Goal: Complete application form

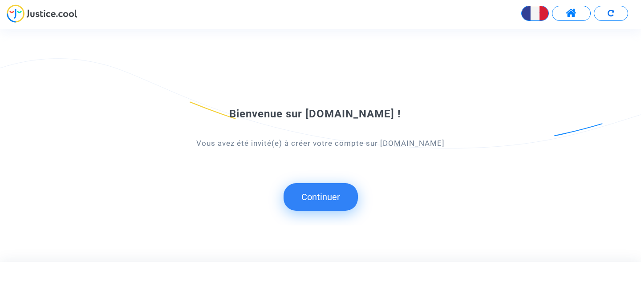
click at [330, 191] on button "Continuer" at bounding box center [321, 197] width 74 height 28
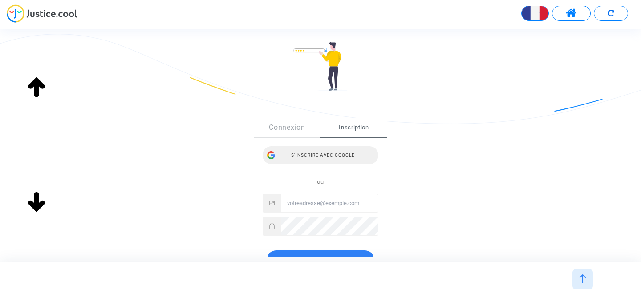
scroll to position [85, 0]
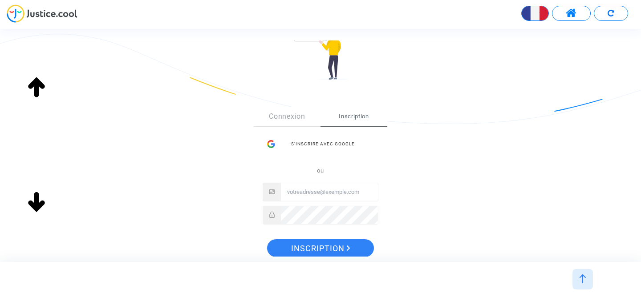
click at [326, 194] on input "Email" at bounding box center [329, 192] width 97 height 18
click at [290, 116] on link "Connexion" at bounding box center [287, 117] width 67 height 20
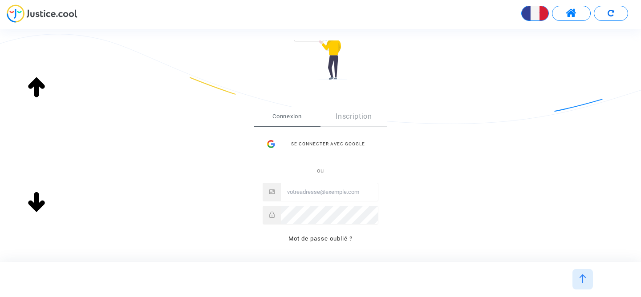
click at [330, 191] on input "Email" at bounding box center [329, 192] width 97 height 18
type input "groupe.belin@gmail.com"
click at [349, 114] on link "Inscription" at bounding box center [354, 117] width 67 height 20
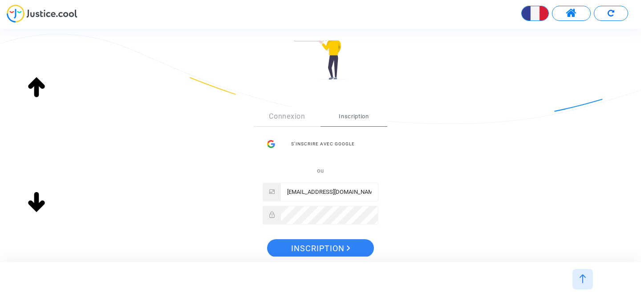
click at [316, 190] on input "groupe.belin@gmail.com" at bounding box center [329, 192] width 97 height 18
click at [399, 164] on div "Sign Up Connexion Inscription S’inscrire avec Google ou groupe.belin@gmail.com …" at bounding box center [320, 185] width 288 height 192
drag, startPoint x: 352, startPoint y: 193, endPoint x: 256, endPoint y: 185, distance: 96.5
click at [256, 185] on div "Connexion Inscription S’inscrire avec Google ou groupe.belin@gmail.com" at bounding box center [321, 170] width 134 height 127
type input "V"
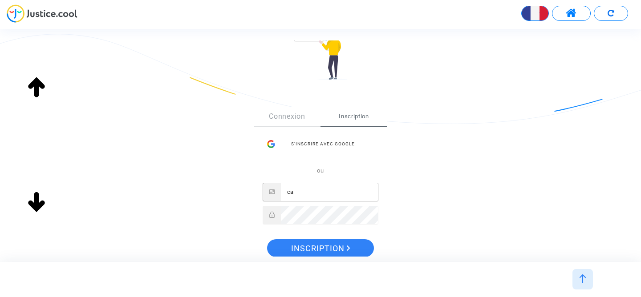
type input "c"
type input "[EMAIL_ADDRESS][PERSON_NAME][DOMAIN_NAME]"
click at [412, 202] on div "Sign Up Connexion Inscription S’inscrire avec Google ou vacoa@belin.re Inscript…" at bounding box center [320, 185] width 288 height 192
click at [422, 249] on div "Sign Up Connexion Inscription S’inscrire avec Google ou vacoa@belin.re Inscript…" at bounding box center [320, 185] width 288 height 192
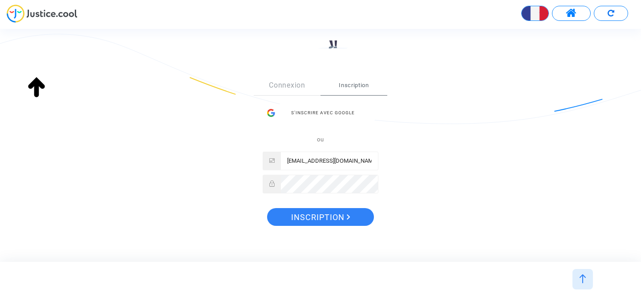
scroll to position [124, 0]
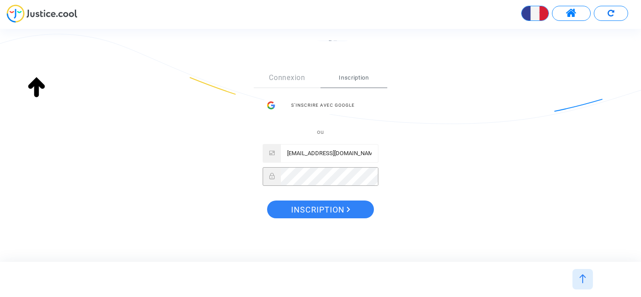
click at [271, 183] on div at bounding box center [321, 176] width 116 height 19
click at [327, 210] on span "Inscription" at bounding box center [320, 210] width 59 height 19
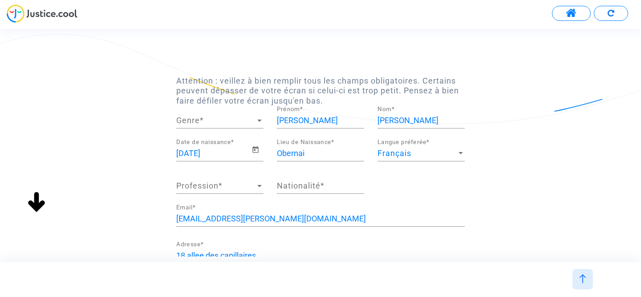
click at [256, 123] on div at bounding box center [260, 120] width 8 height 9
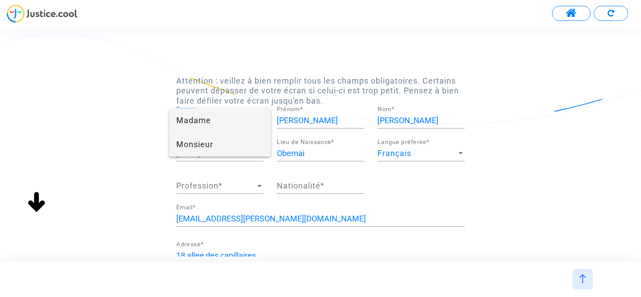
click at [240, 142] on span "Monsieur" at bounding box center [219, 145] width 87 height 24
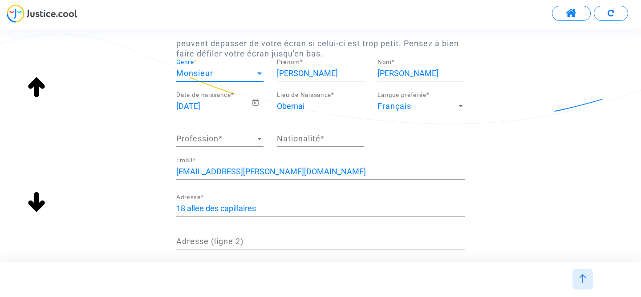
scroll to position [50, 0]
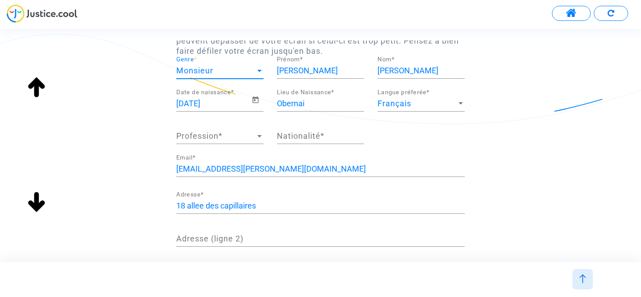
click at [255, 135] on span "Profession" at bounding box center [215, 136] width 79 height 9
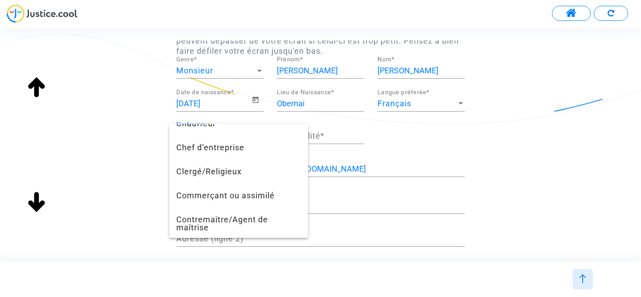
scroll to position [118, 0]
click at [256, 148] on span "Chef d’entreprise" at bounding box center [238, 147] width 125 height 24
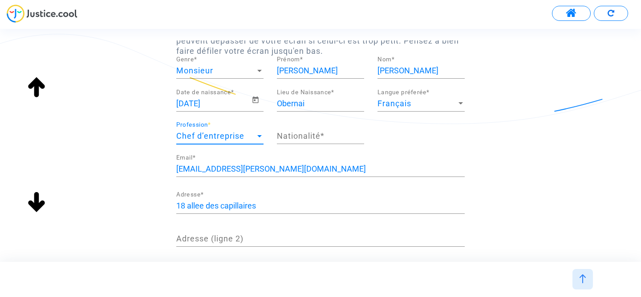
click at [303, 137] on input "Nationalité *" at bounding box center [320, 136] width 87 height 9
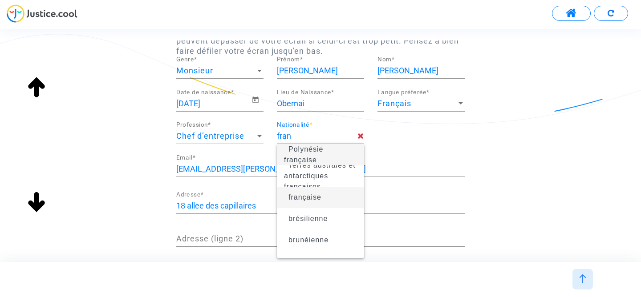
click at [334, 202] on span "française" at bounding box center [320, 197] width 73 height 25
type input "française"
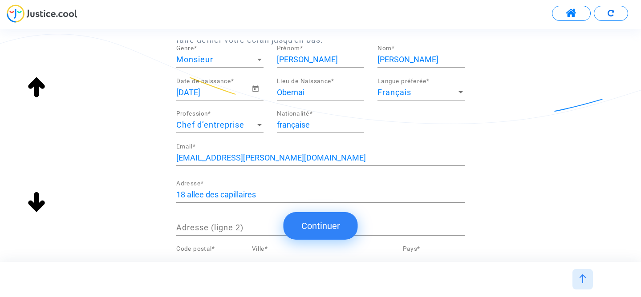
scroll to position [62, 0]
drag, startPoint x: 272, startPoint y: 193, endPoint x: 175, endPoint y: 180, distance: 98.3
click at [175, 180] on div "18 allee des capillaires Adresse *" at bounding box center [321, 193] width 302 height 37
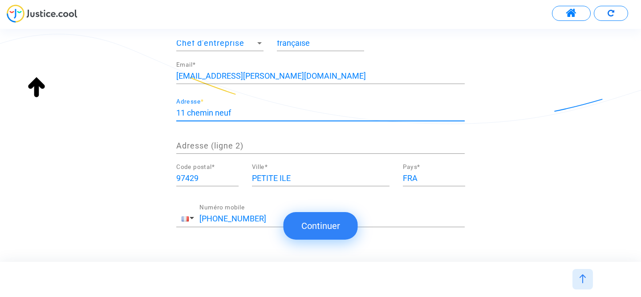
scroll to position [149, 0]
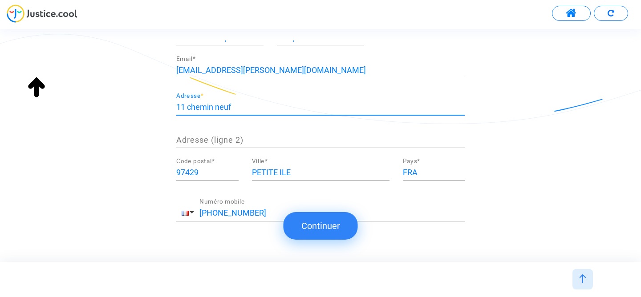
type input "11 chemin neuf"
click at [207, 211] on input "[PHONE_NUMBER]" at bounding box center [331, 213] width 265 height 9
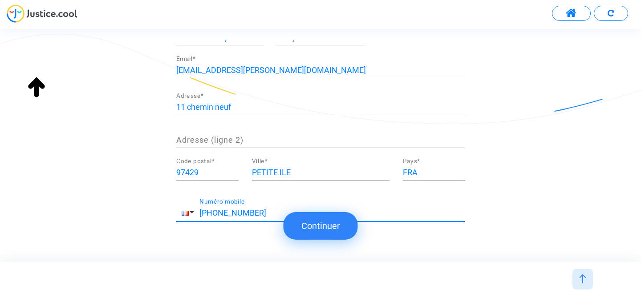
click at [242, 194] on div "[EMAIL_ADDRESS][PERSON_NAME][DOMAIN_NAME] Email * [STREET_ADDRESS] Adresse * Ad…" at bounding box center [320, 144] width 288 height 176
click at [185, 212] on span "button" at bounding box center [185, 213] width 7 height 5
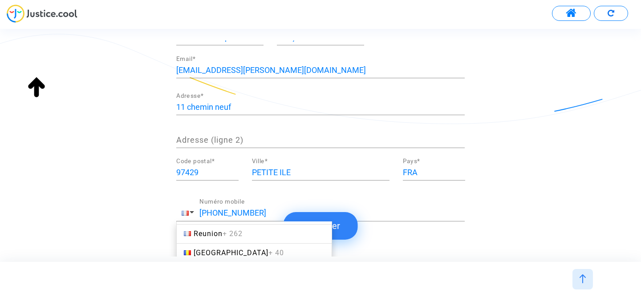
scroll to position [3309, 0]
click at [243, 237] on span "+ 262" at bounding box center [233, 234] width 20 height 8
type input "[PHONE_NUMBER]"
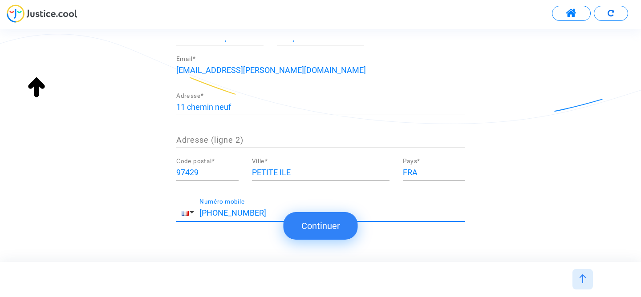
click at [325, 226] on button "Continuer" at bounding box center [321, 226] width 74 height 28
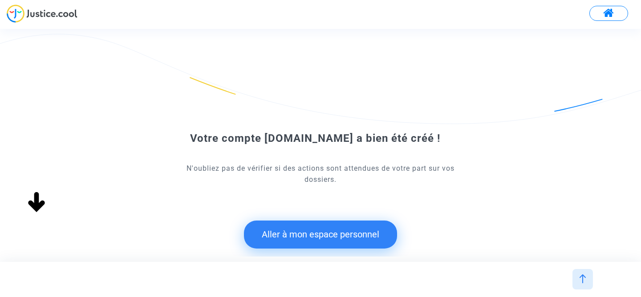
click at [313, 235] on button "Aller à mon espace personnel" at bounding box center [320, 235] width 153 height 28
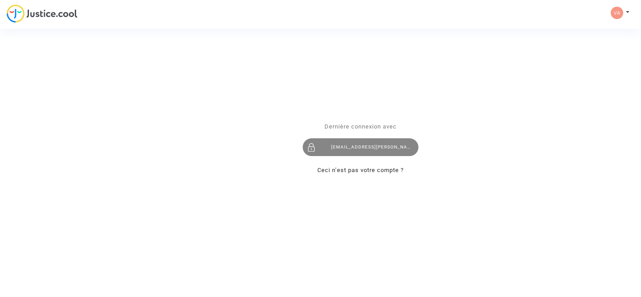
click at [356, 139] on div "[EMAIL_ADDRESS][PERSON_NAME][DOMAIN_NAME]" at bounding box center [361, 148] width 116 height 18
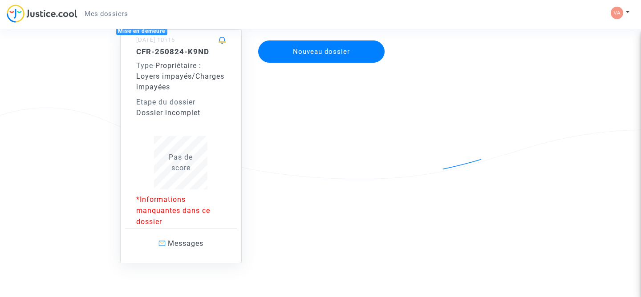
scroll to position [88, 0]
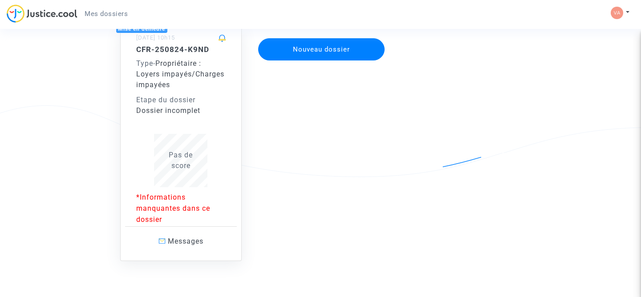
click at [204, 153] on div "Pas de score" at bounding box center [181, 160] width 90 height 21
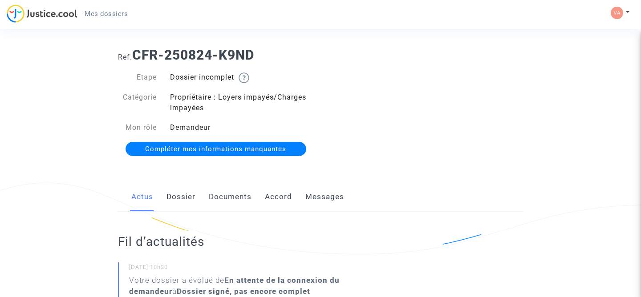
scroll to position [9, 0]
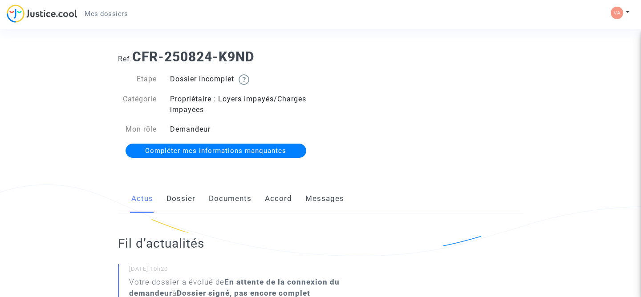
click at [179, 200] on link "Dossier" at bounding box center [180, 198] width 29 height 29
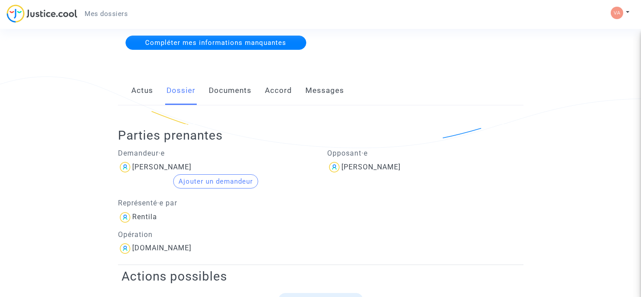
scroll to position [102, 0]
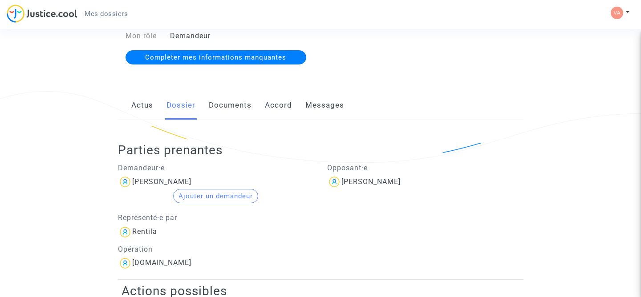
click at [231, 103] on link "Documents" at bounding box center [230, 105] width 43 height 29
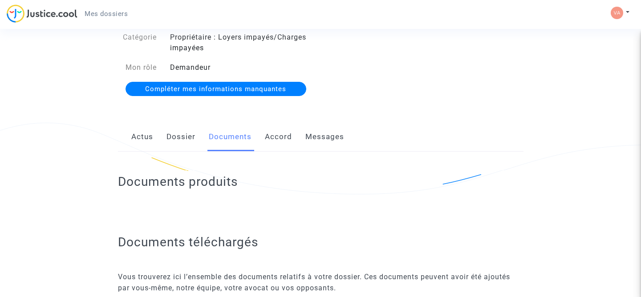
scroll to position [70, 0]
click at [276, 135] on link "Accord" at bounding box center [278, 137] width 27 height 29
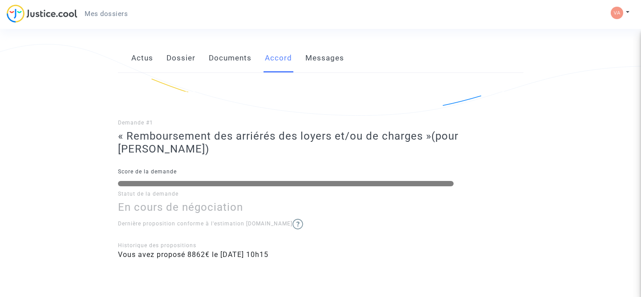
scroll to position [138, 0]
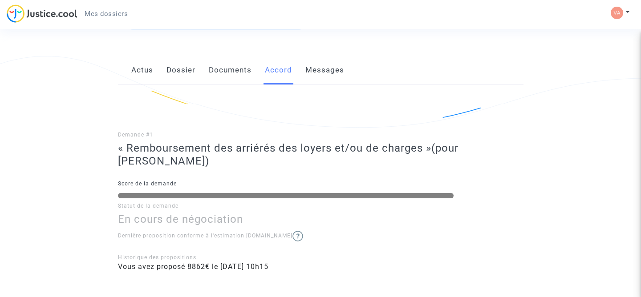
click at [319, 73] on link "Messages" at bounding box center [324, 70] width 39 height 29
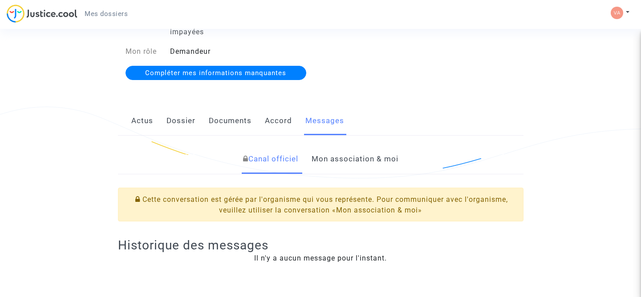
scroll to position [89, 0]
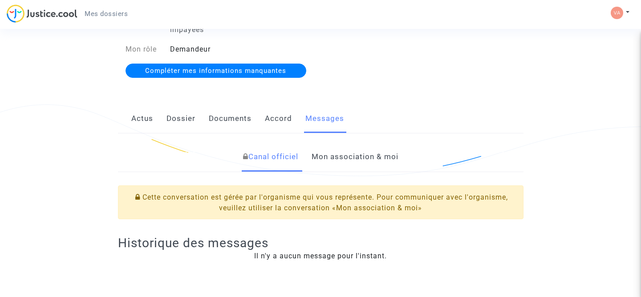
click at [340, 162] on link "Mon association & moi" at bounding box center [355, 156] width 87 height 29
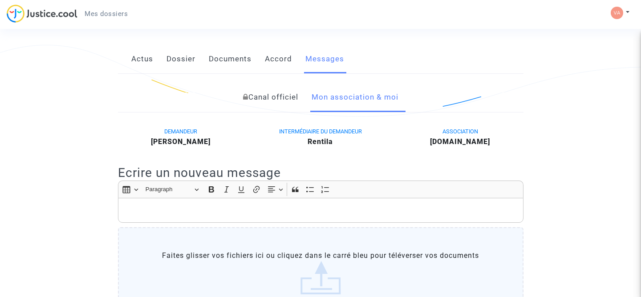
scroll to position [128, 0]
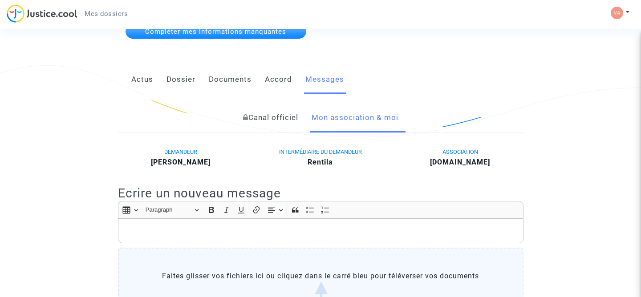
click at [275, 82] on link "Accord" at bounding box center [278, 79] width 27 height 29
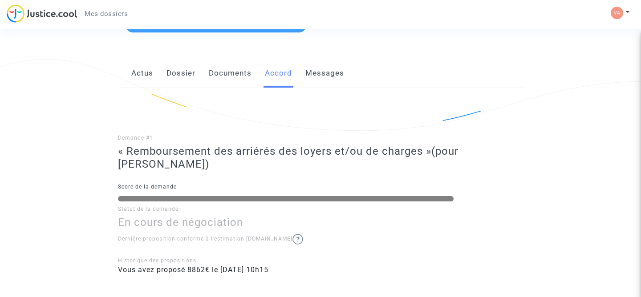
scroll to position [114, 0]
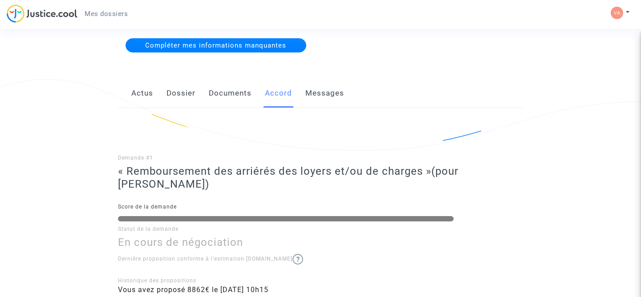
click at [143, 93] on link "Actus" at bounding box center [142, 93] width 22 height 29
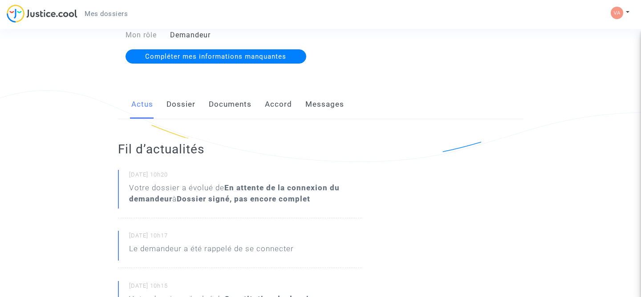
scroll to position [108, 0]
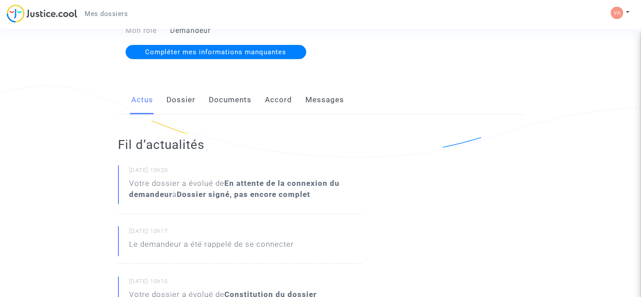
click at [188, 103] on link "Dossier" at bounding box center [180, 99] width 29 height 29
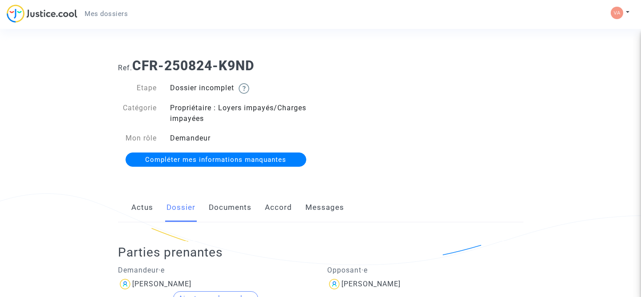
click at [220, 159] on span "Compléter mes informations manquantes" at bounding box center [215, 160] width 141 height 8
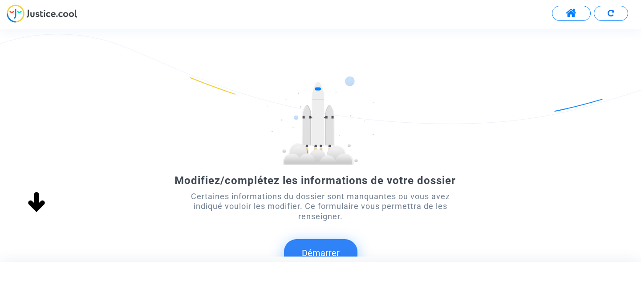
scroll to position [72, 0]
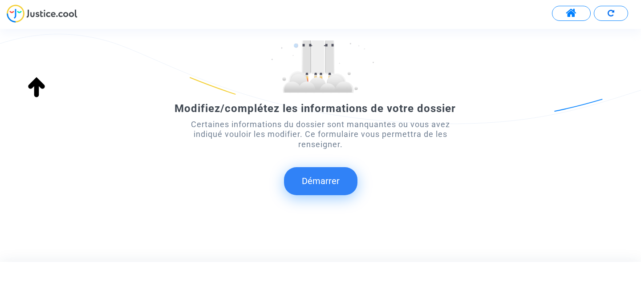
click at [308, 182] on button "Démarrer" at bounding box center [320, 181] width 73 height 28
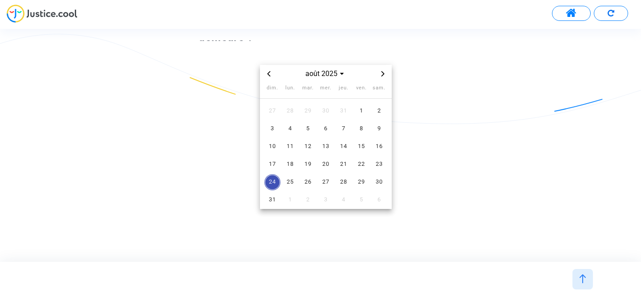
scroll to position [0, 0]
